Goal: Information Seeking & Learning: Learn about a topic

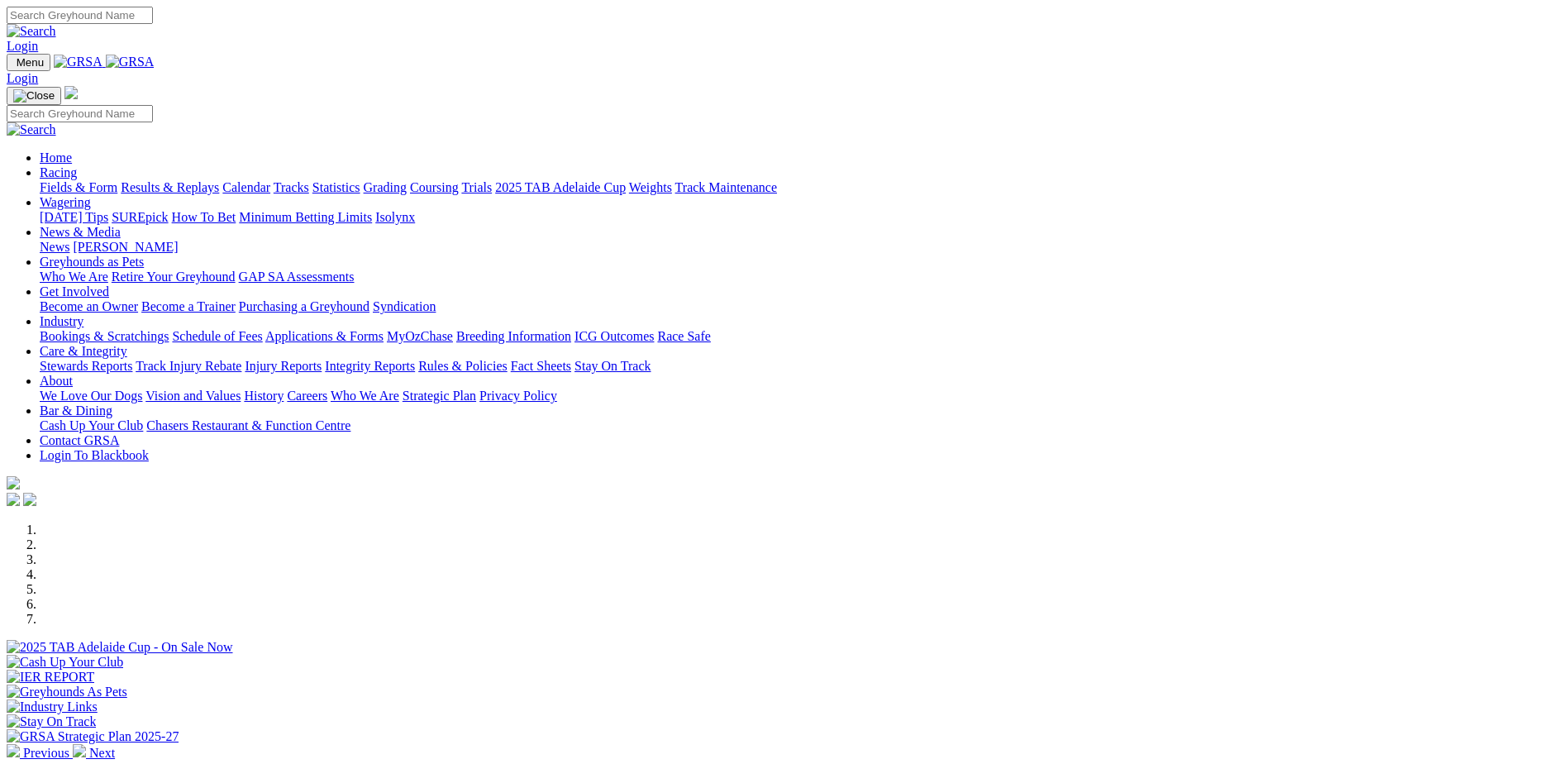
click at [83, 314] on link "Industry" at bounding box center [62, 321] width 44 height 14
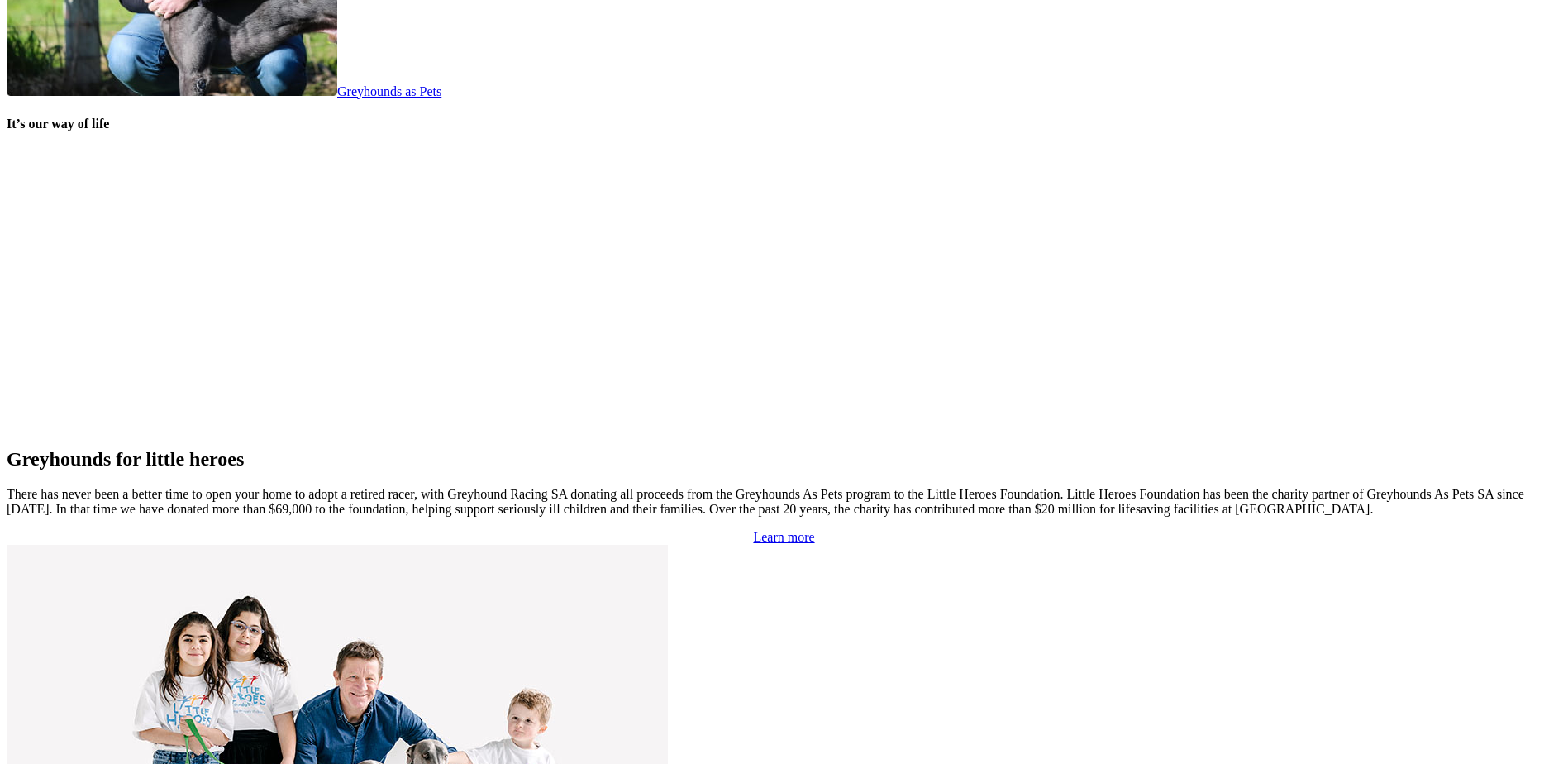
scroll to position [3447, 0]
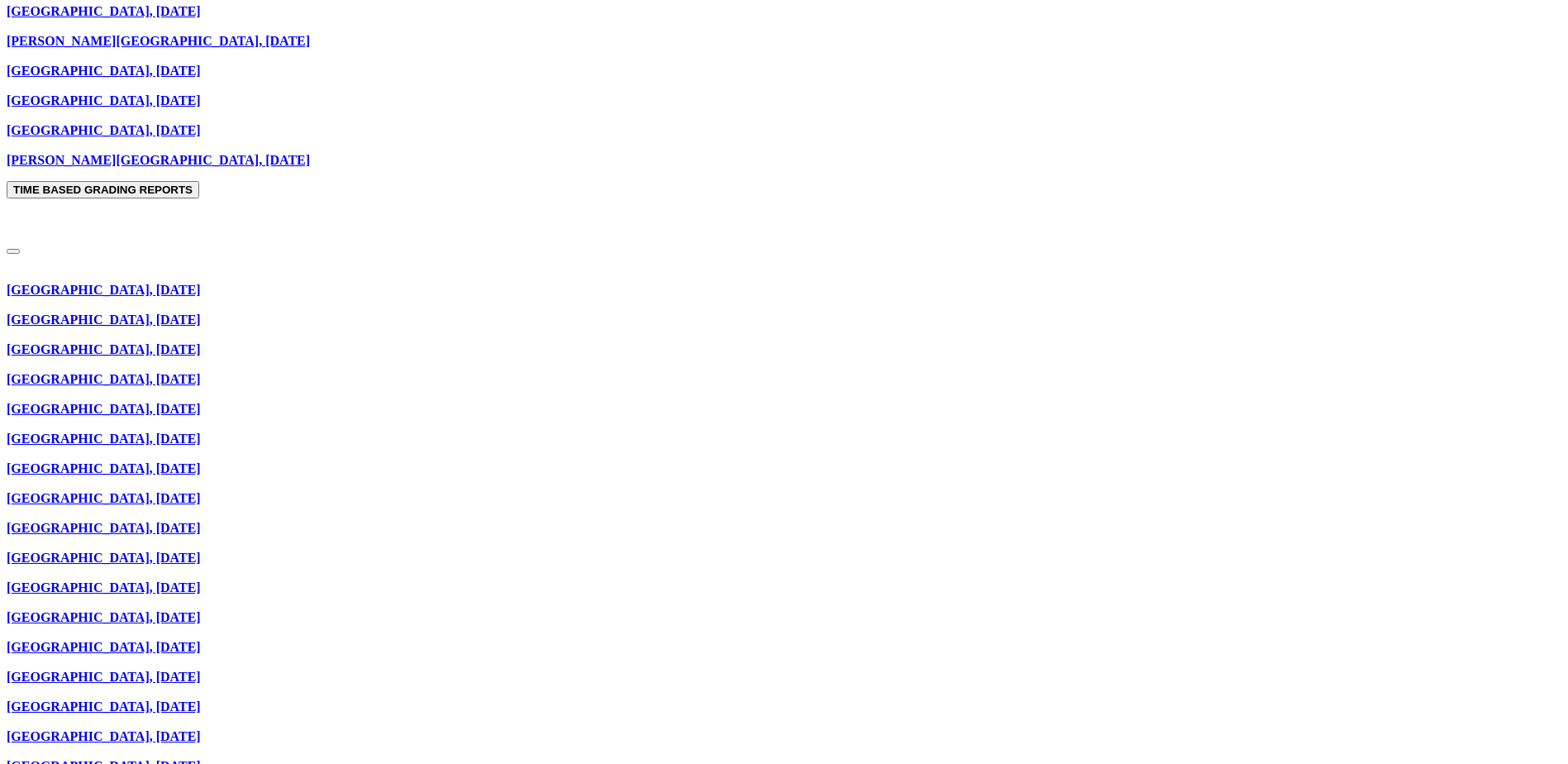
scroll to position [1901, 0]
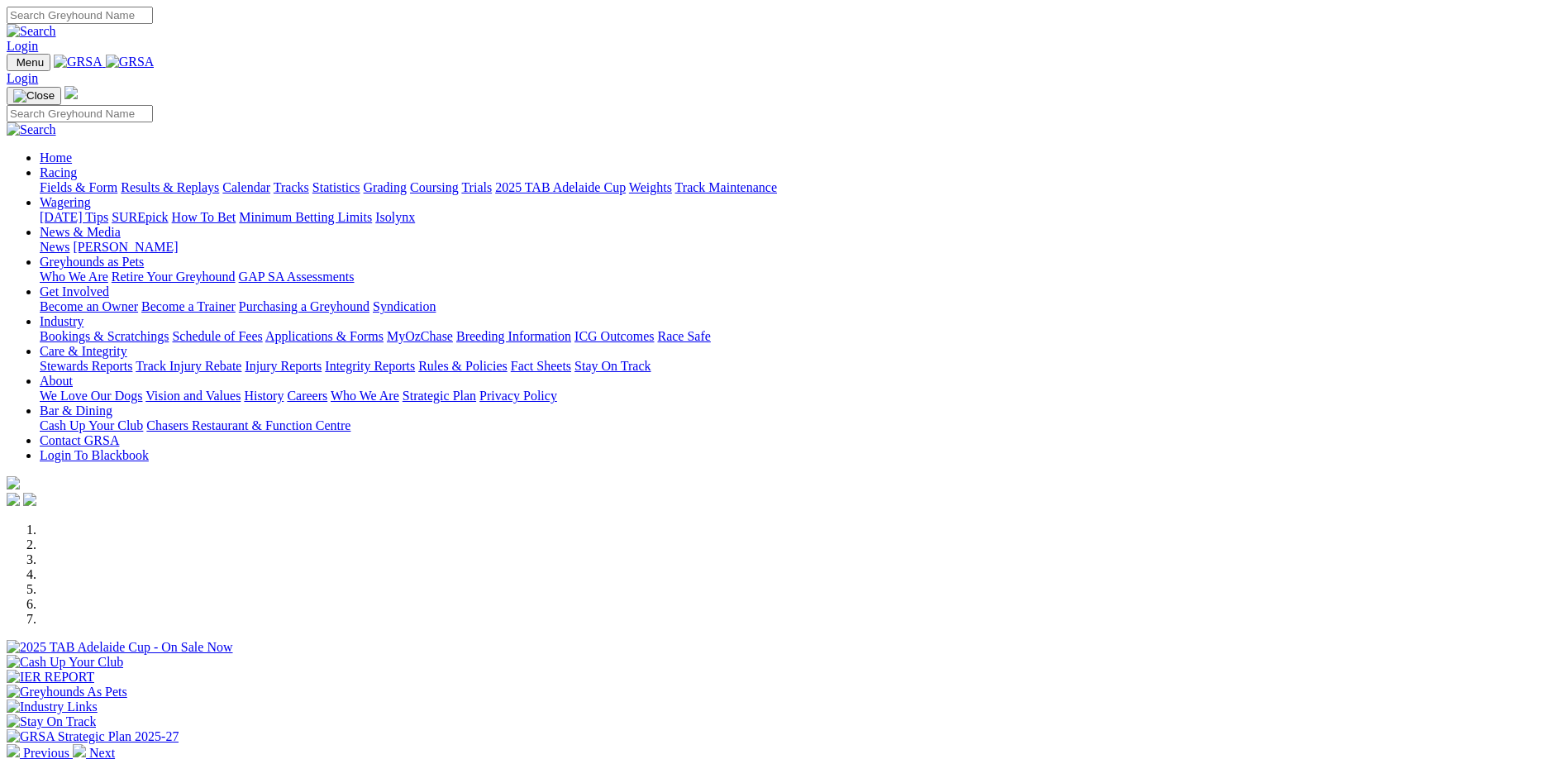
click at [77, 165] on link "Racing" at bounding box center [58, 172] width 37 height 14
click at [407, 180] on link "Grading" at bounding box center [385, 187] width 43 height 14
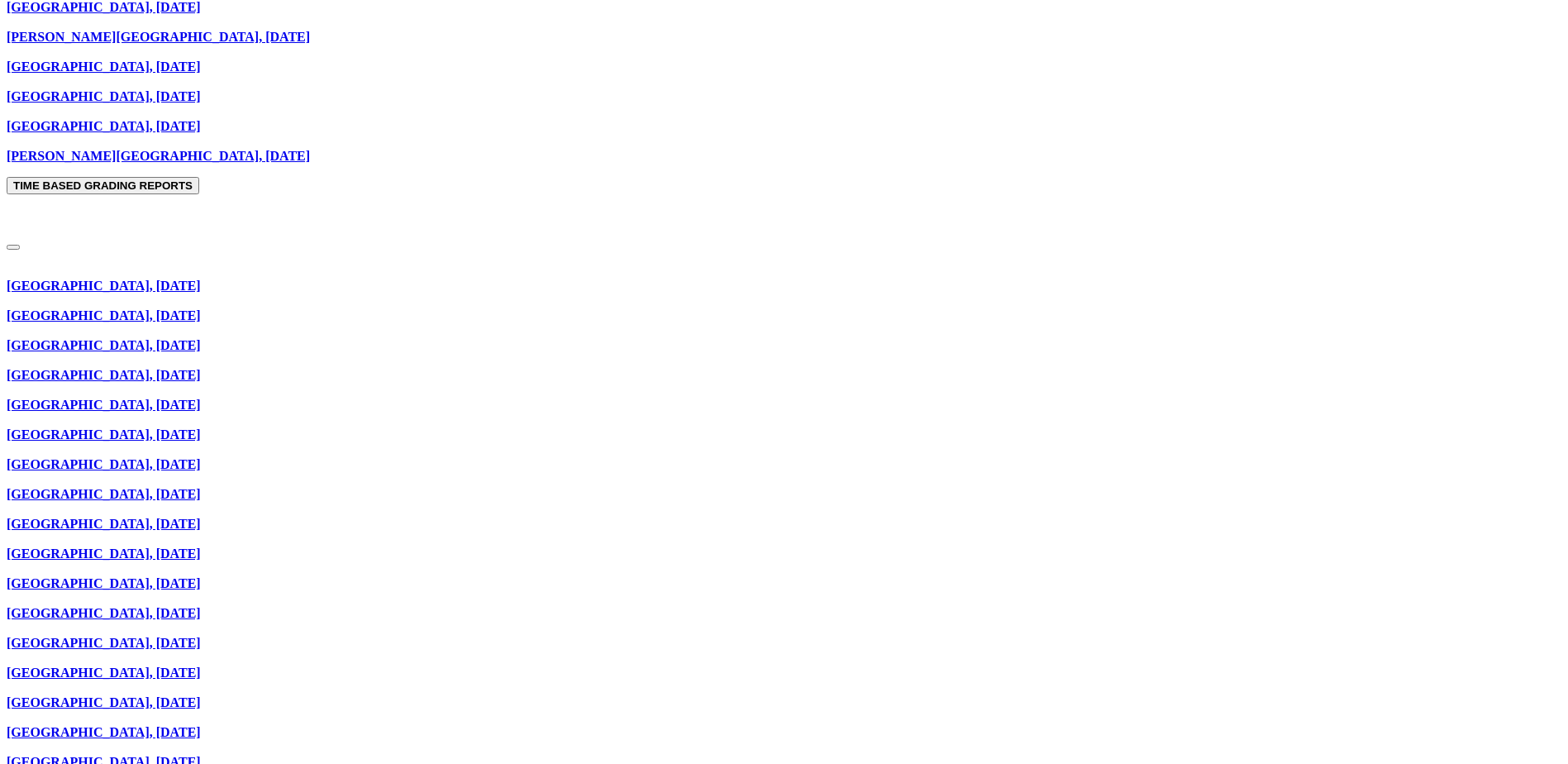
scroll to position [1901, 0]
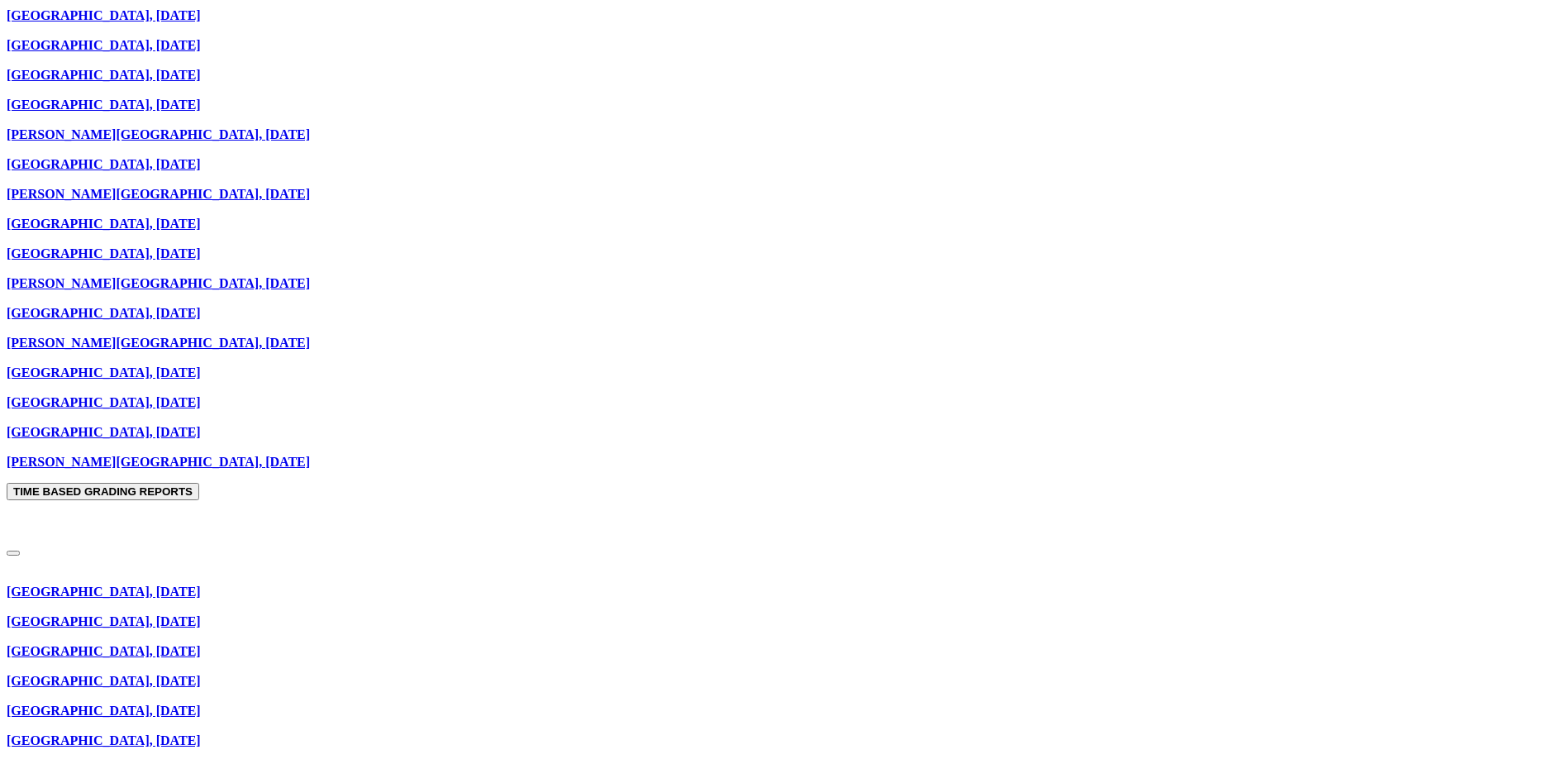
scroll to position [1736, 0]
